Goal: Find specific page/section: Find specific page/section

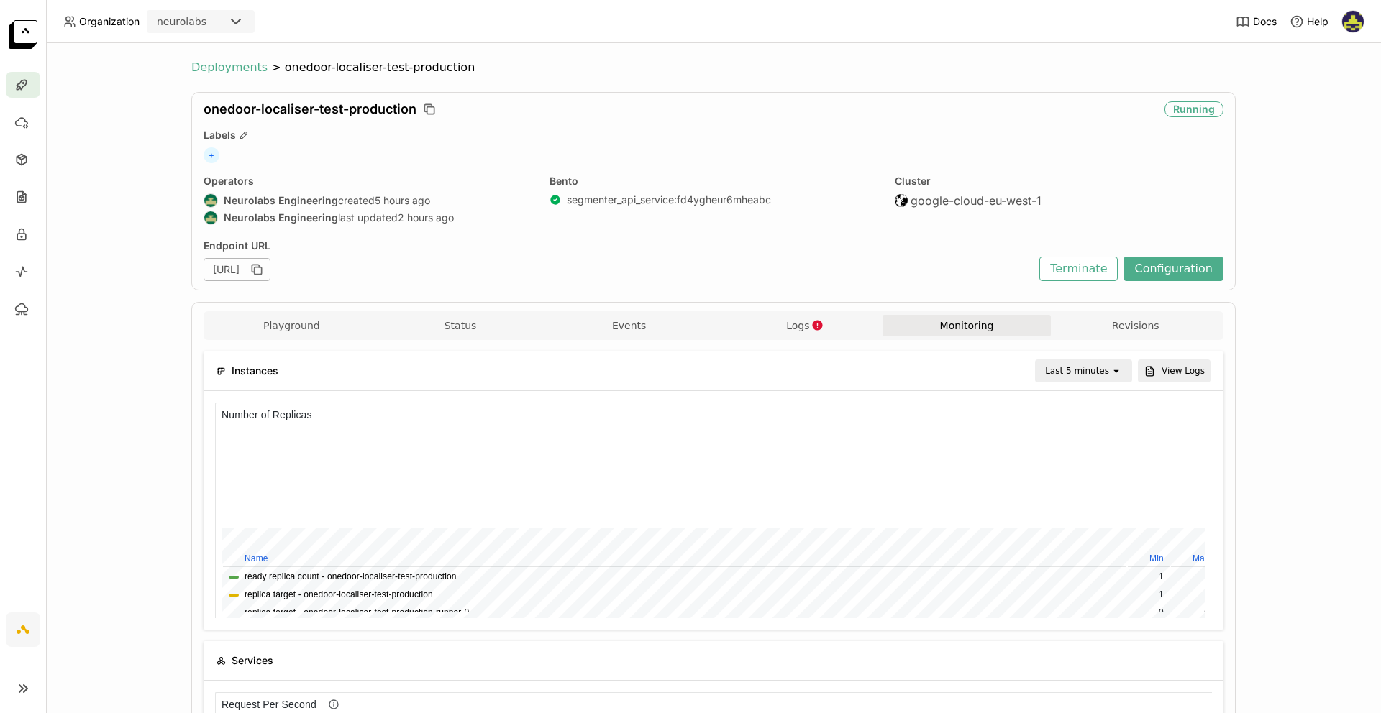
click at [209, 72] on span "Deployments" at bounding box center [229, 67] width 76 height 14
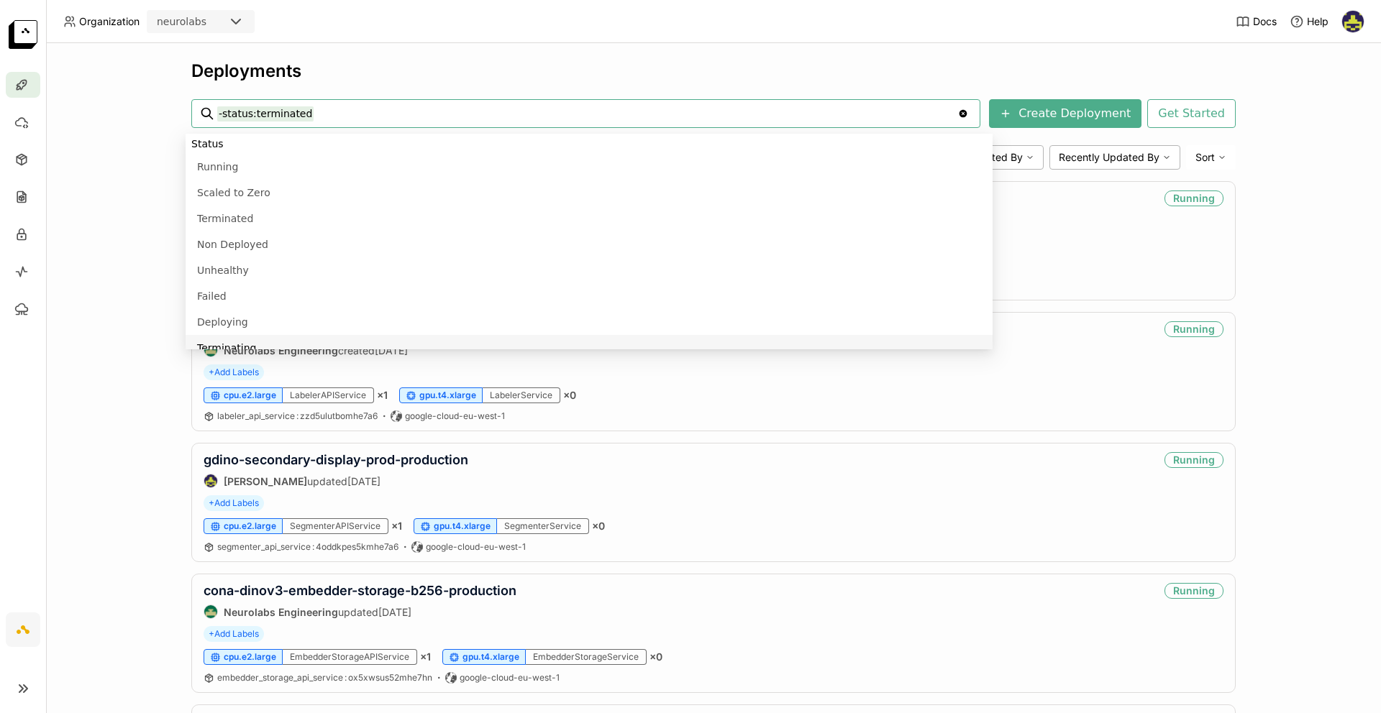
click at [94, 474] on div "Deployments -status:terminated -status:terminated Clear value Create Deployment…" at bounding box center [713, 378] width 1335 height 670
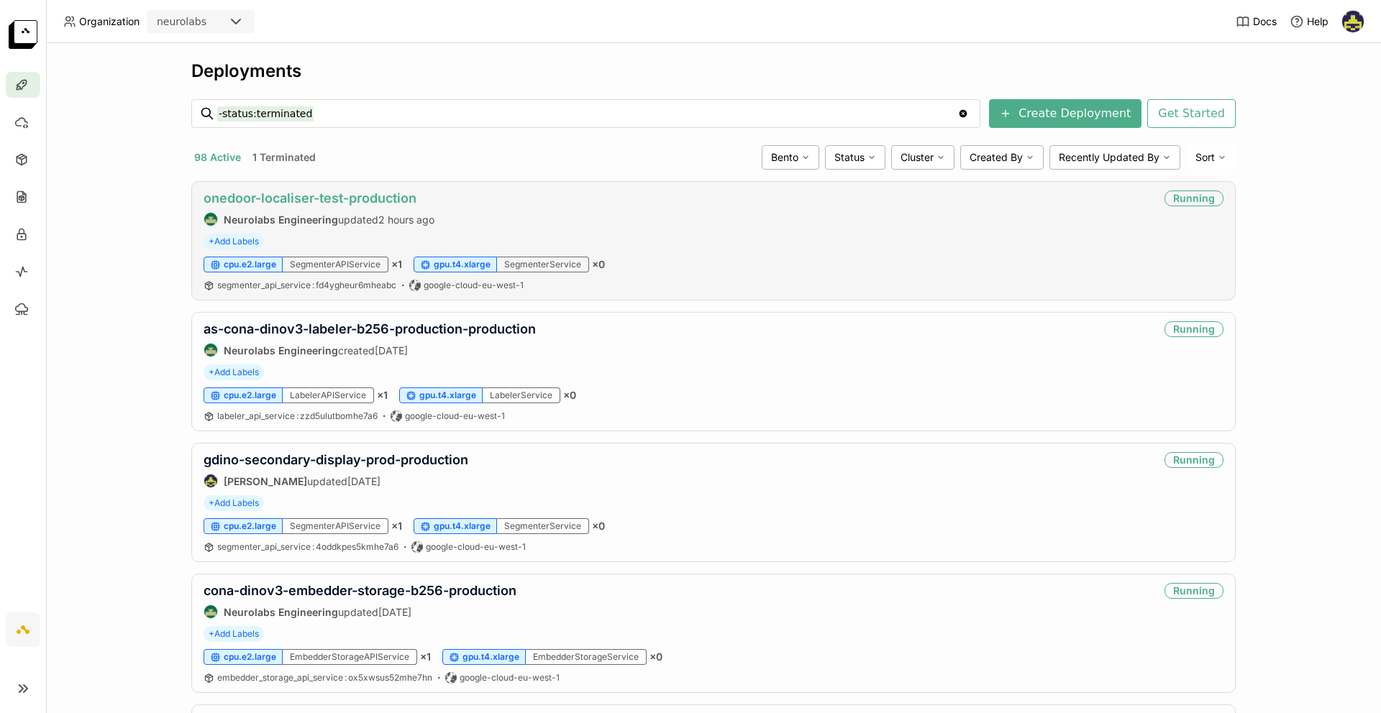
click at [402, 201] on link "onedoor-localiser-test-production" at bounding box center [310, 198] width 213 height 15
